Goal: Transaction & Acquisition: Subscribe to service/newsletter

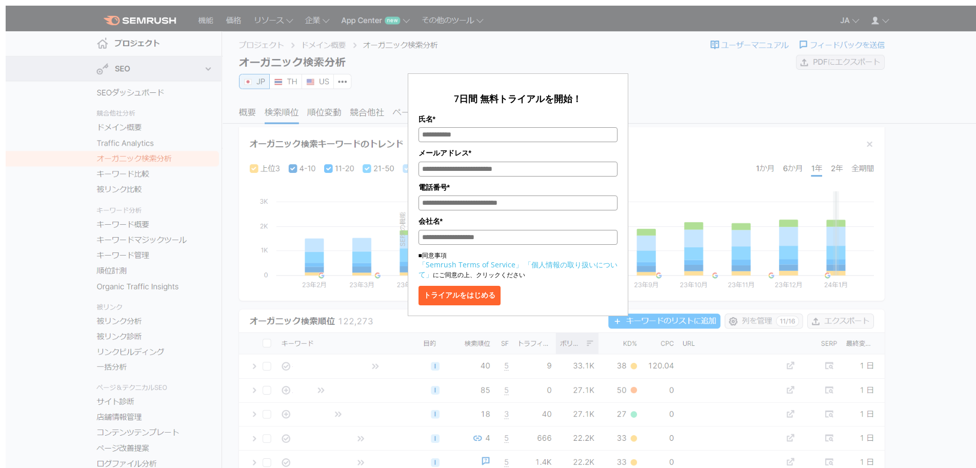
click at [630, 135] on div "7日間 無料トライアルを開始！ 氏名* メールアドレス* 電話番号* 会社名* ■同意事項 「Semrush Terms of Service」 「個人情報の…" at bounding box center [518, 166] width 513 height 299
